Goal: Transaction & Acquisition: Purchase product/service

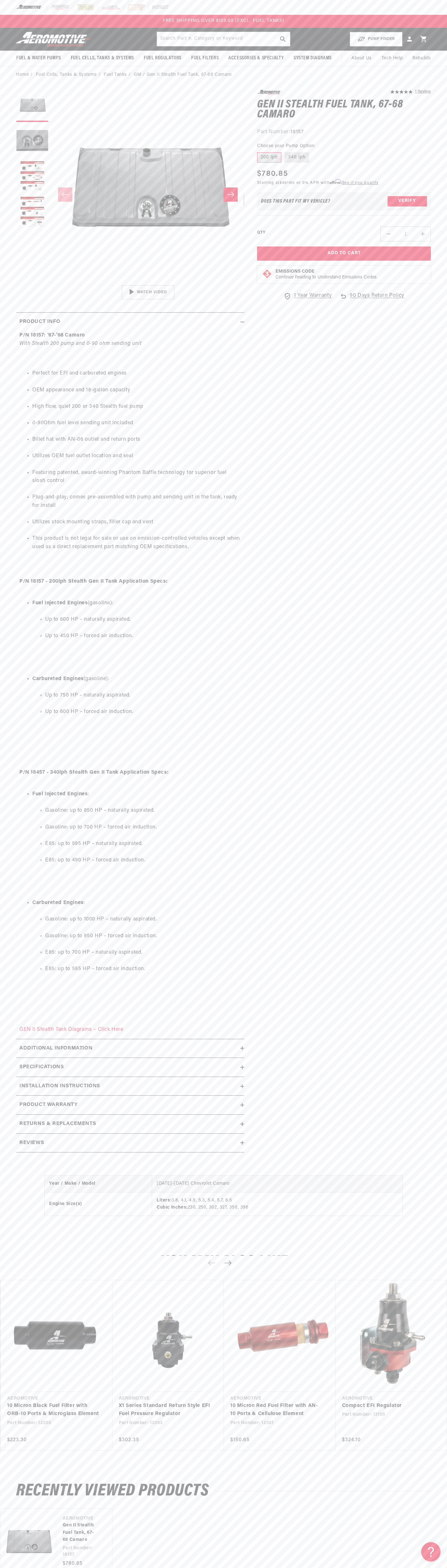
click at [226, 7] on div at bounding box center [224, 7] width 447 height 15
click at [183, 1567] on html "Skip to content Your cart Your cart is empty Loading... You may also like Subto…" at bounding box center [224, 784] width 447 height 1568
click at [31, 934] on body "Skip to content Your cart Your cart is empty Loading... You may also like Subto…" at bounding box center [224, 998] width 447 height 1995
